Goal: Find specific page/section: Find specific page/section

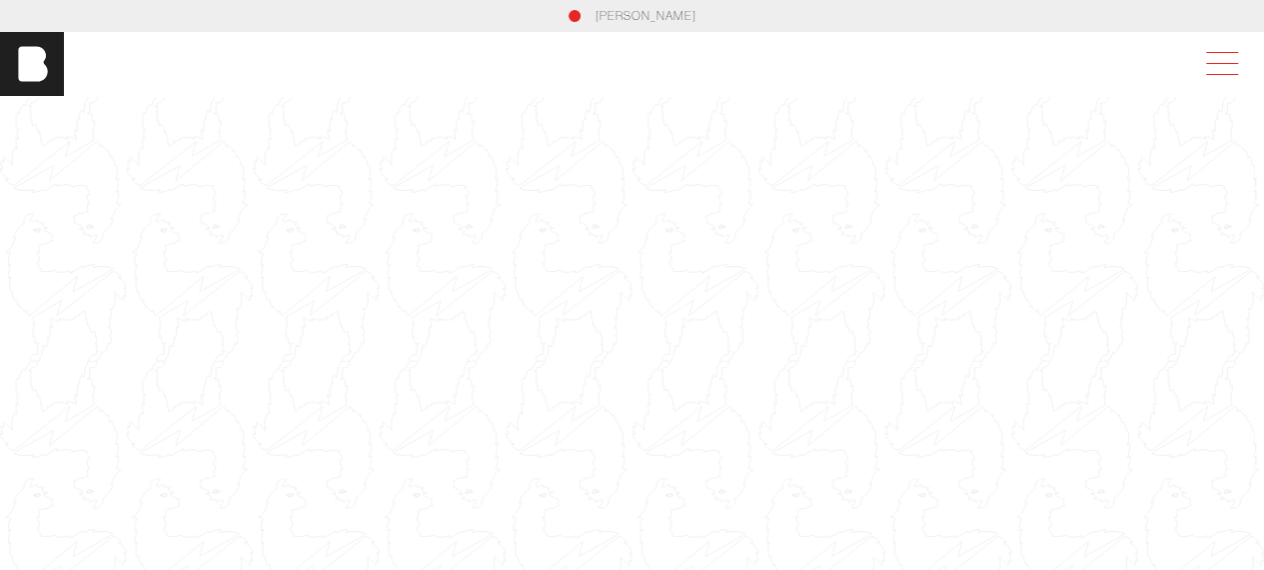
click at [1223, 71] on span at bounding box center [1218, 64] width 46 height 36
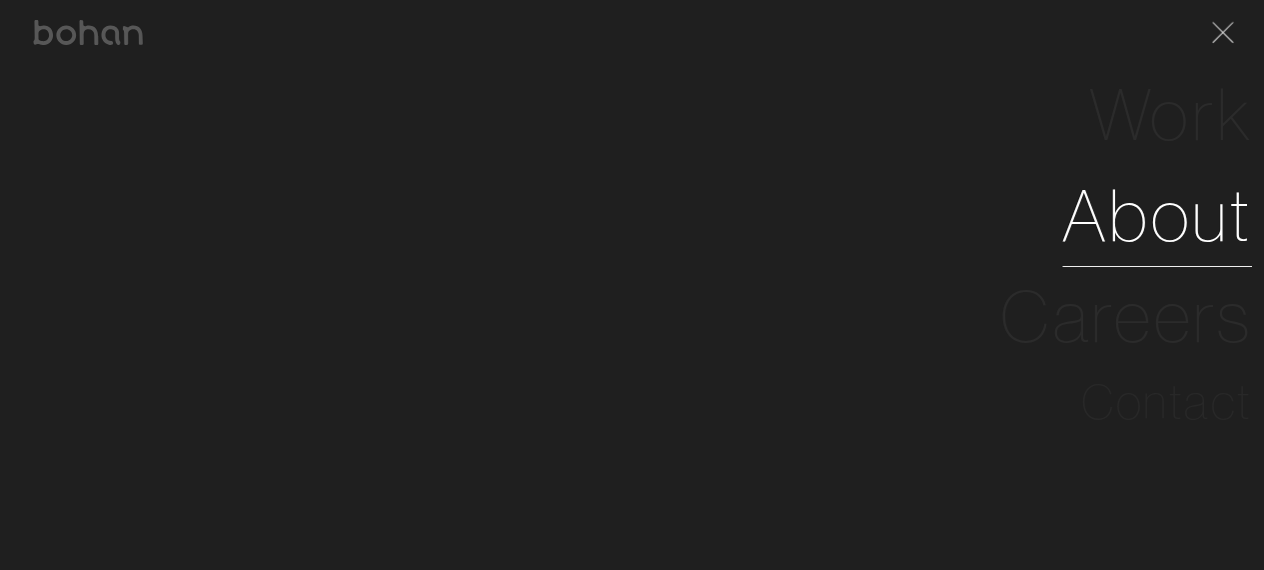
click at [1100, 245] on link "About" at bounding box center [1157, 215] width 190 height 101
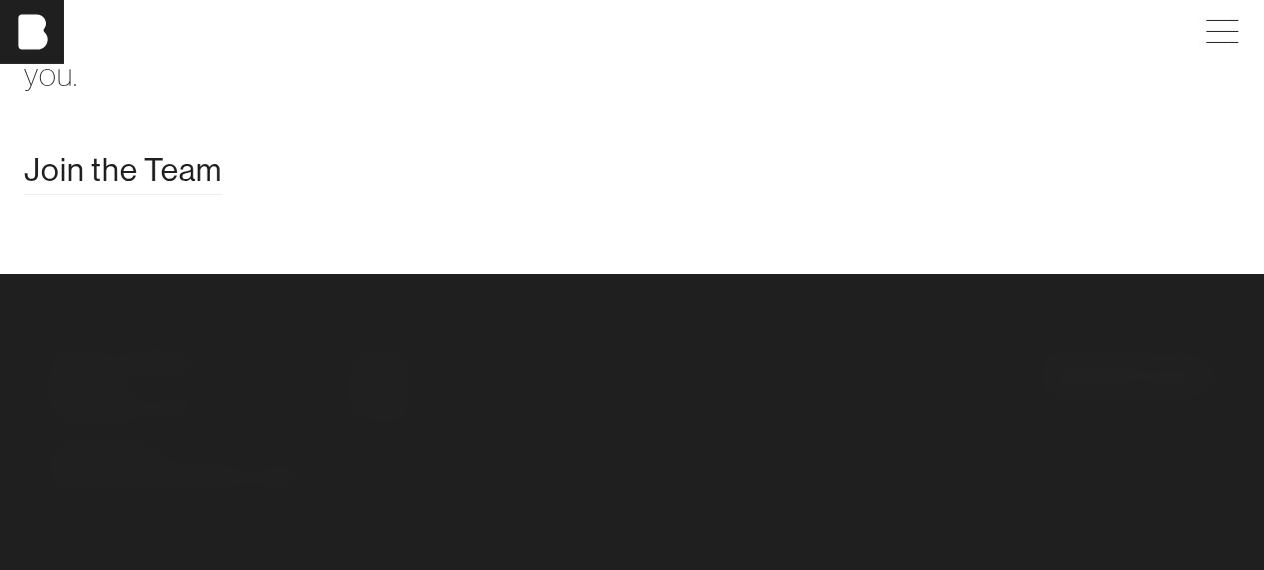
scroll to position [3597, 0]
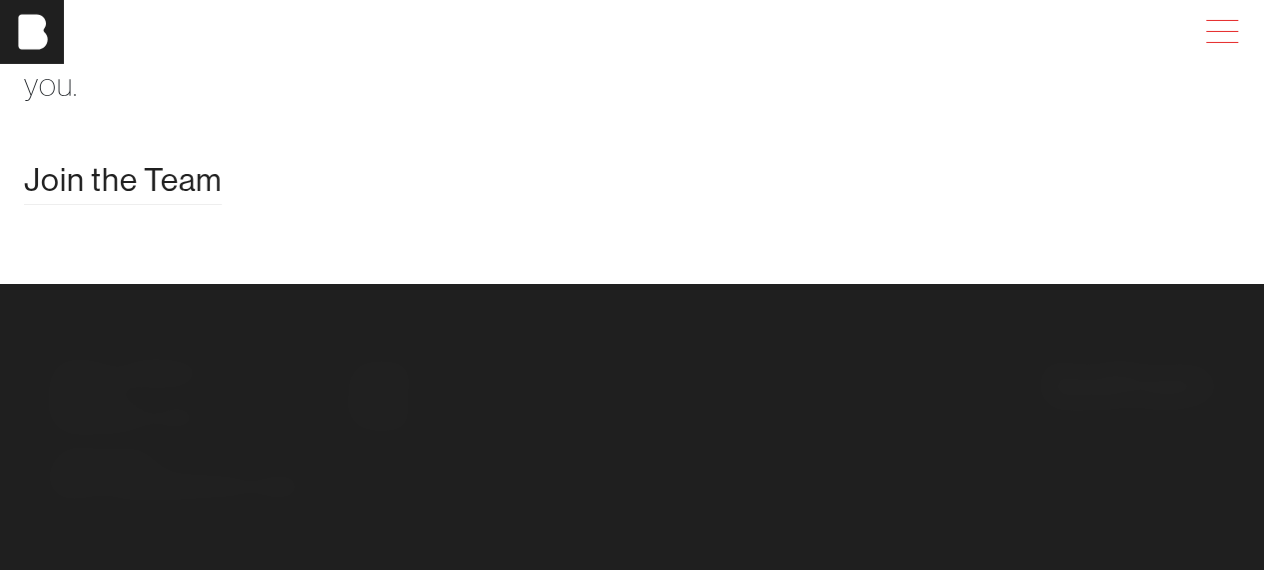
click at [1219, 21] on span at bounding box center [1218, 32] width 46 height 36
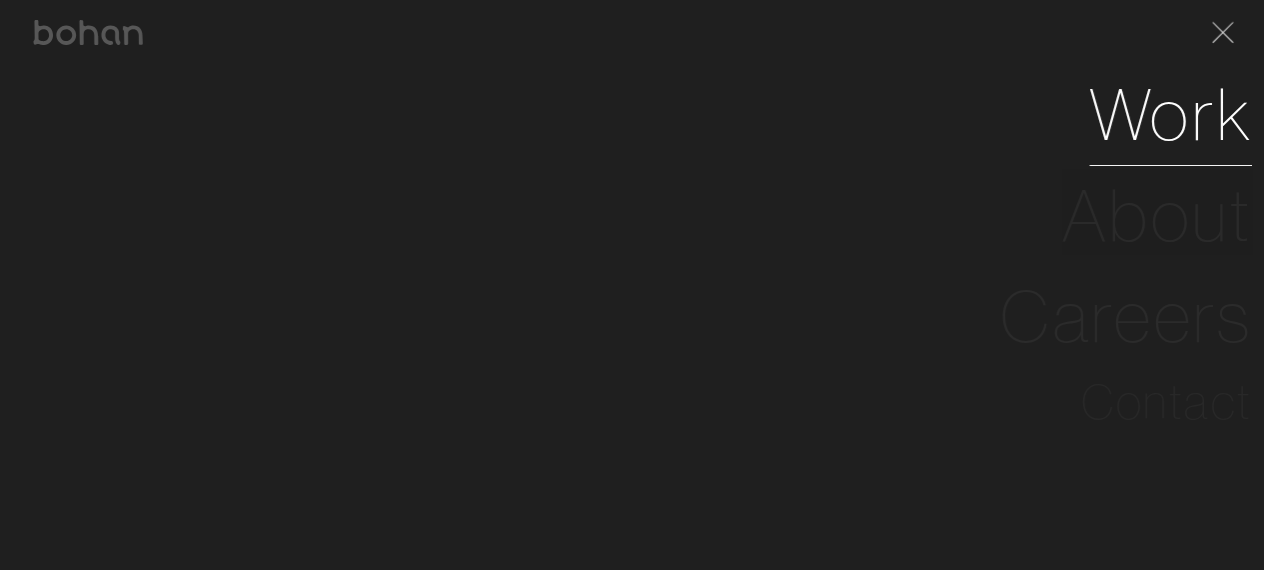
click at [1198, 147] on link "Work" at bounding box center [1170, 114] width 163 height 101
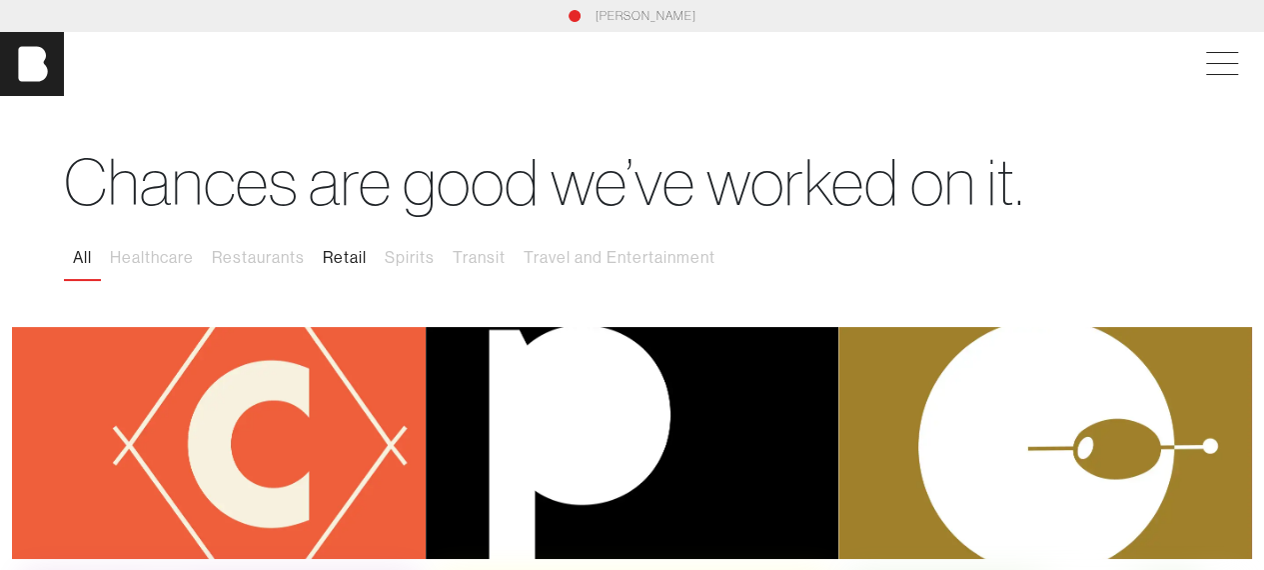
click at [335, 249] on button "Retail" at bounding box center [345, 258] width 62 height 42
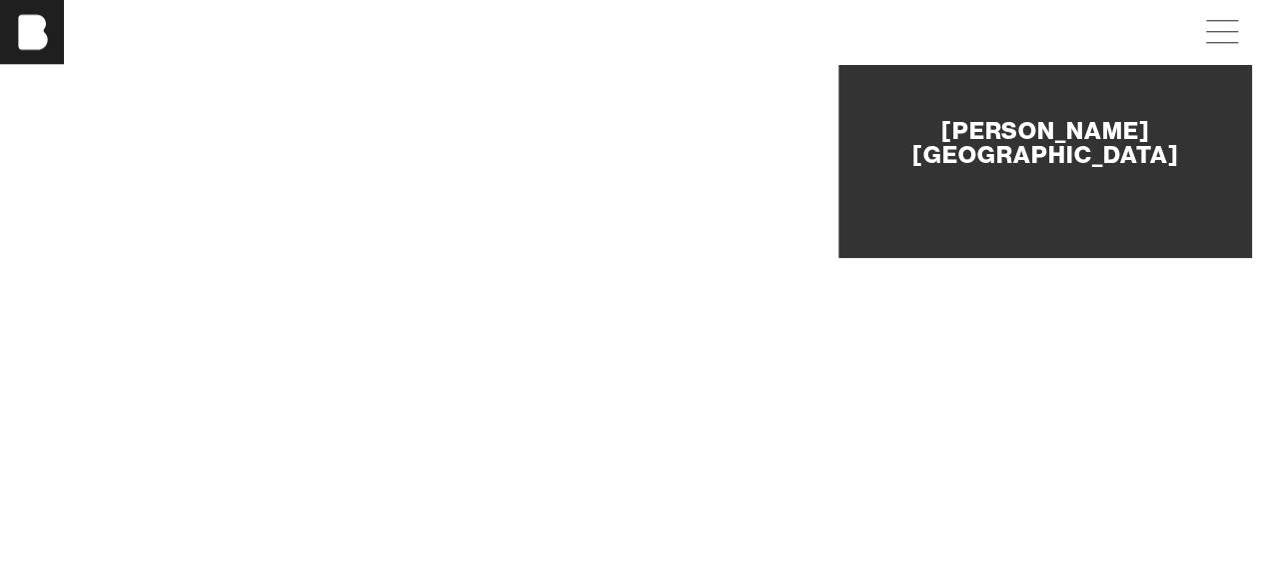
scroll to position [999, 0]
